Goal: Find specific page/section: Find specific page/section

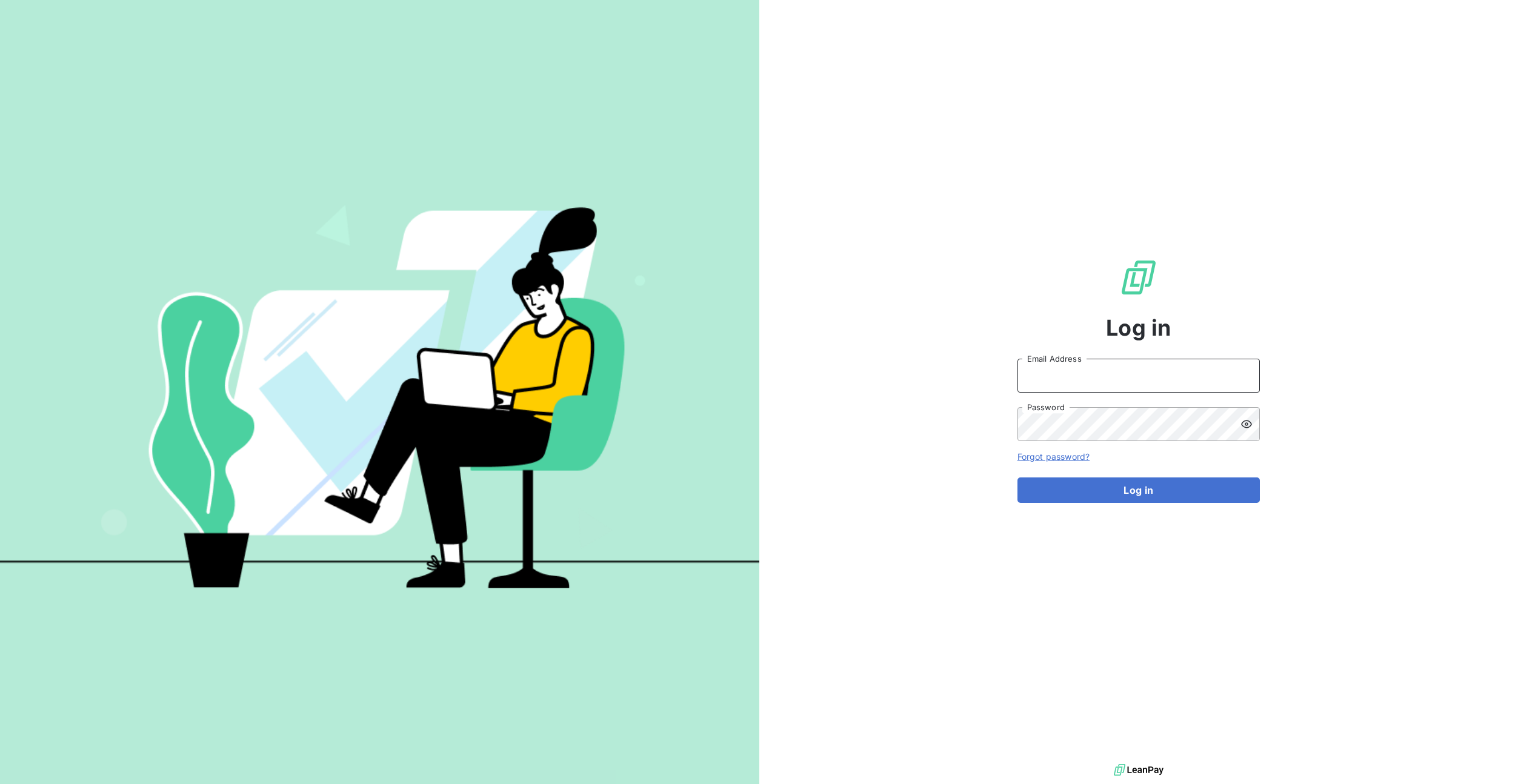
click at [1082, 375] on input "Email Address" at bounding box center [1138, 376] width 243 height 34
type input "admin@makinaoi"
click at [1018, 478] on button "Log in" at bounding box center [1138, 490] width 243 height 25
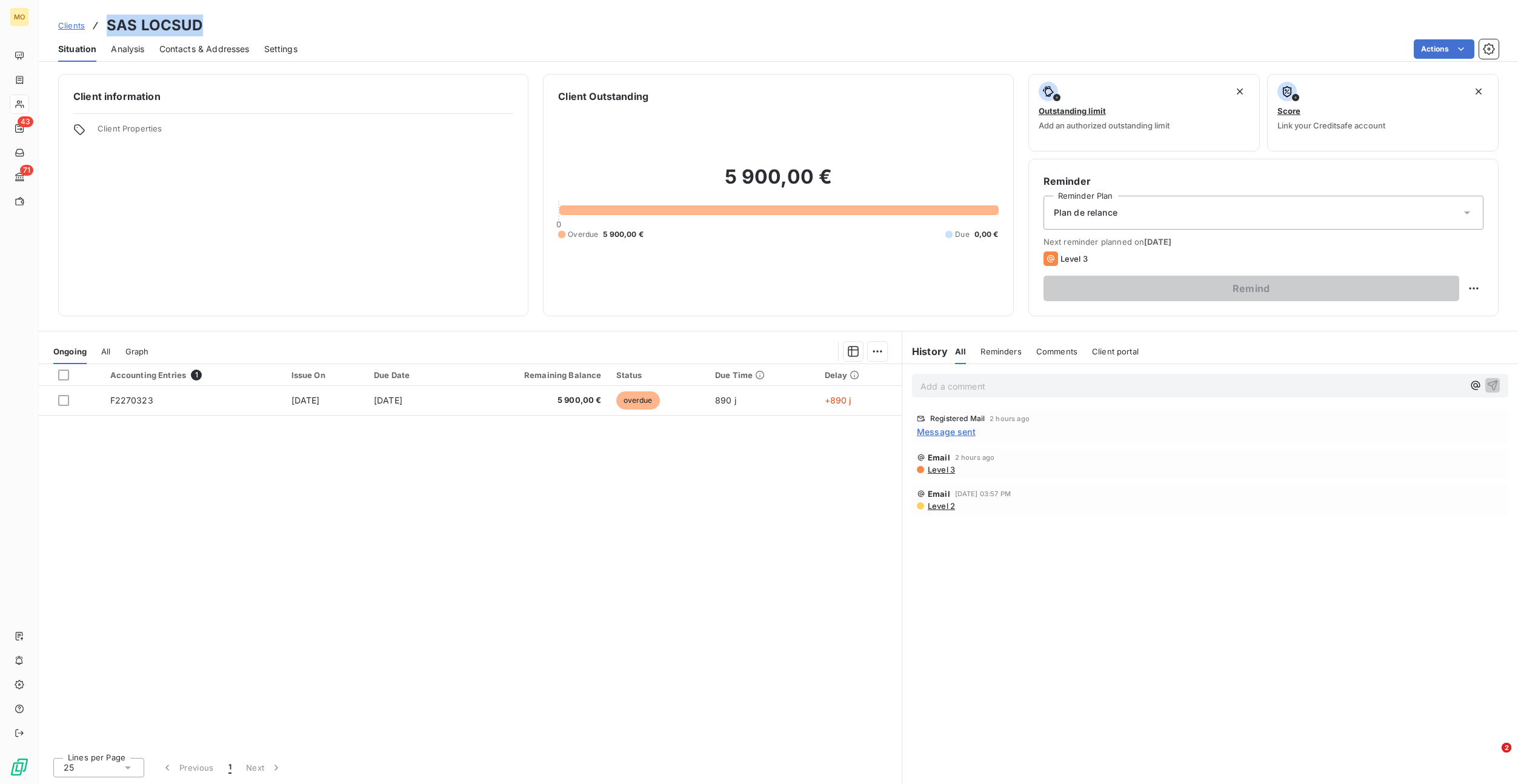
drag, startPoint x: 107, startPoint y: 25, endPoint x: 248, endPoint y: 29, distance: 141.1
click at [248, 29] on div "Clients SAS LOCSUD" at bounding box center [778, 25] width 1480 height 21
copy h3 "SAS LOCSUD"
click at [212, 47] on span "Contacts & Addresses" at bounding box center [204, 49] width 90 height 13
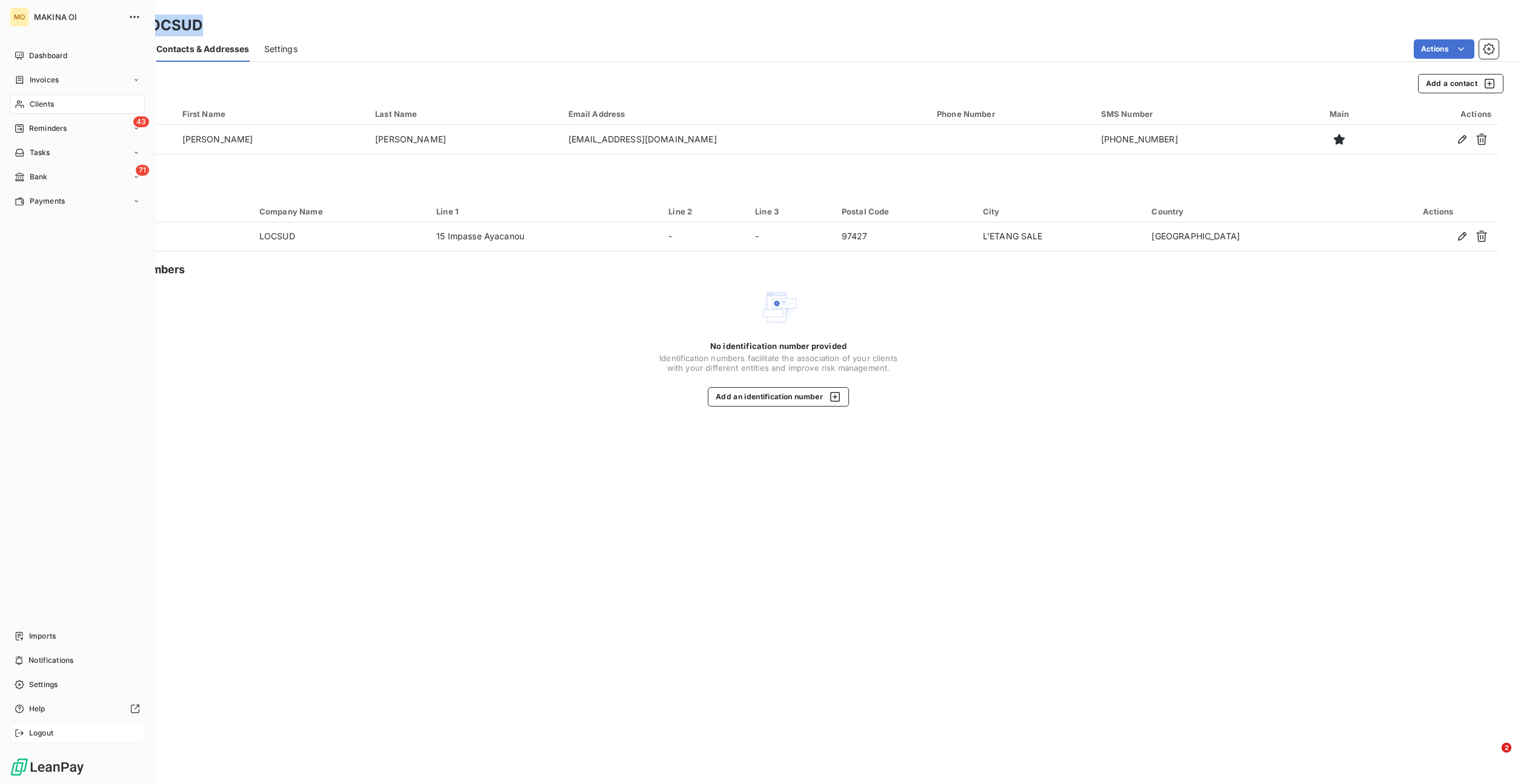
click at [46, 738] on div "Logout" at bounding box center [77, 733] width 135 height 20
